Goal: Task Accomplishment & Management: Manage account settings

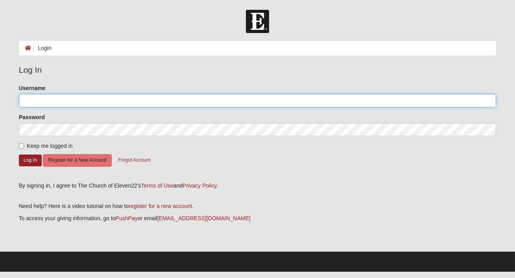
type input "britdarby"
click at [108, 99] on input "britdarby" at bounding box center [257, 100] width 477 height 13
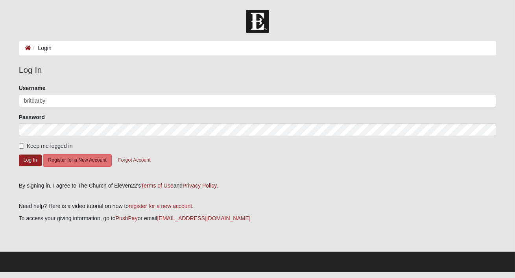
click at [20, 143] on label "Keep me logged in" at bounding box center [46, 146] width 54 height 8
click at [20, 144] on input "Keep me logged in" at bounding box center [21, 146] width 5 height 5
checkbox input "true"
click at [33, 156] on button "Log In" at bounding box center [30, 160] width 23 height 11
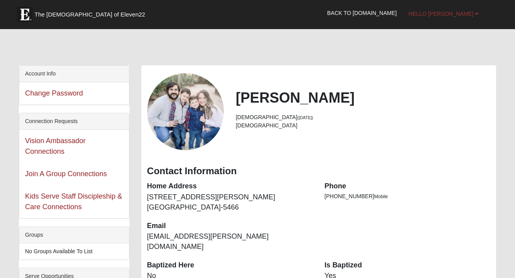
click at [458, 12] on span "Hello [PERSON_NAME]" at bounding box center [440, 14] width 65 height 6
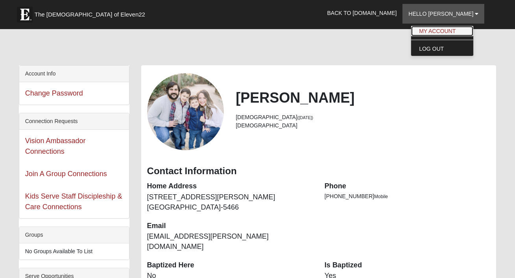
click at [454, 30] on link "My Account" at bounding box center [442, 31] width 62 height 10
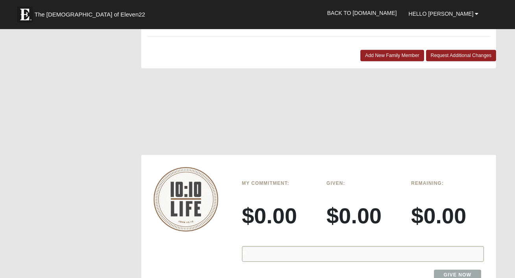
scroll to position [822, 0]
click at [328, 246] on div "%" at bounding box center [363, 254] width 242 height 16
click at [346, 202] on h3 "$0.00" at bounding box center [362, 215] width 73 height 26
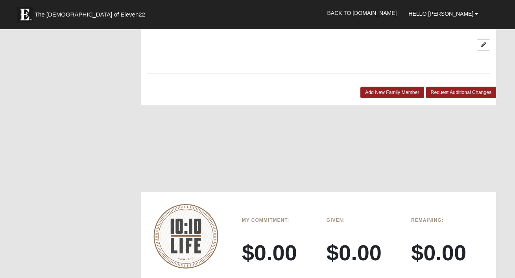
scroll to position [785, 0]
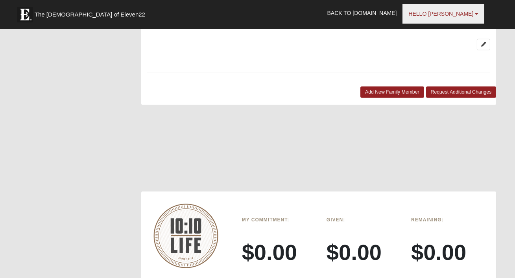
click at [453, 14] on span "Hello [PERSON_NAME]" at bounding box center [440, 14] width 65 height 6
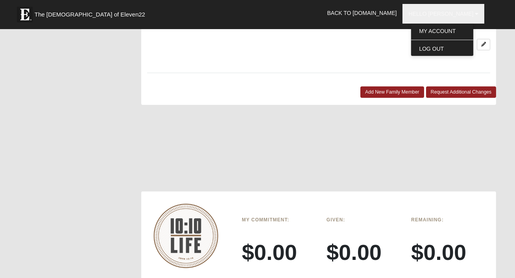
click at [384, 136] on div at bounding box center [318, 152] width 355 height 79
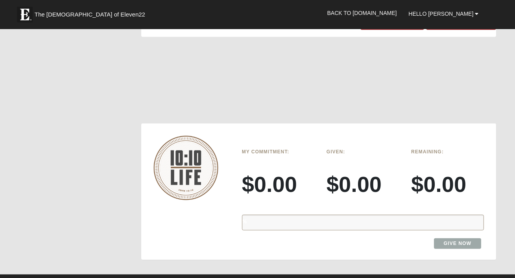
scroll to position [854, 0]
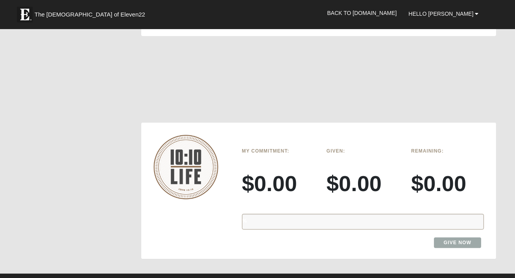
click at [276, 208] on div "%" at bounding box center [363, 222] width 254 height 29
click at [276, 214] on div "%" at bounding box center [363, 222] width 242 height 16
click at [284, 170] on h3 "$0.00" at bounding box center [278, 183] width 73 height 26
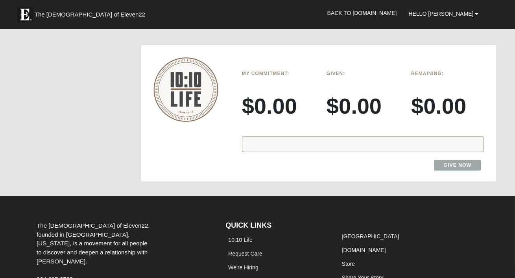
scroll to position [900, 0]
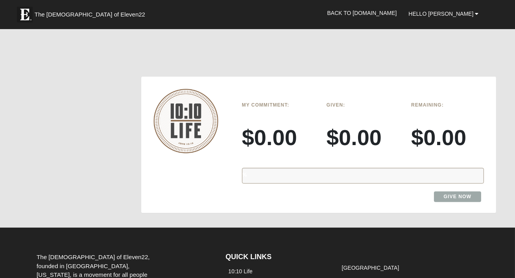
click at [262, 123] on div "My Commitment: $0.00" at bounding box center [278, 130] width 85 height 63
click at [177, 89] on img at bounding box center [185, 121] width 65 height 64
click at [264, 99] on div "My Commitment: $0.00" at bounding box center [278, 130] width 85 height 63
click at [442, 192] on link "Give Now" at bounding box center [458, 197] width 48 height 11
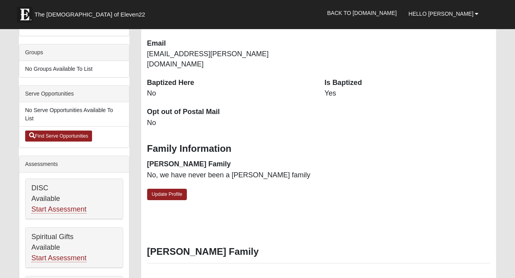
scroll to position [29, 0]
